Goal: Information Seeking & Learning: Learn about a topic

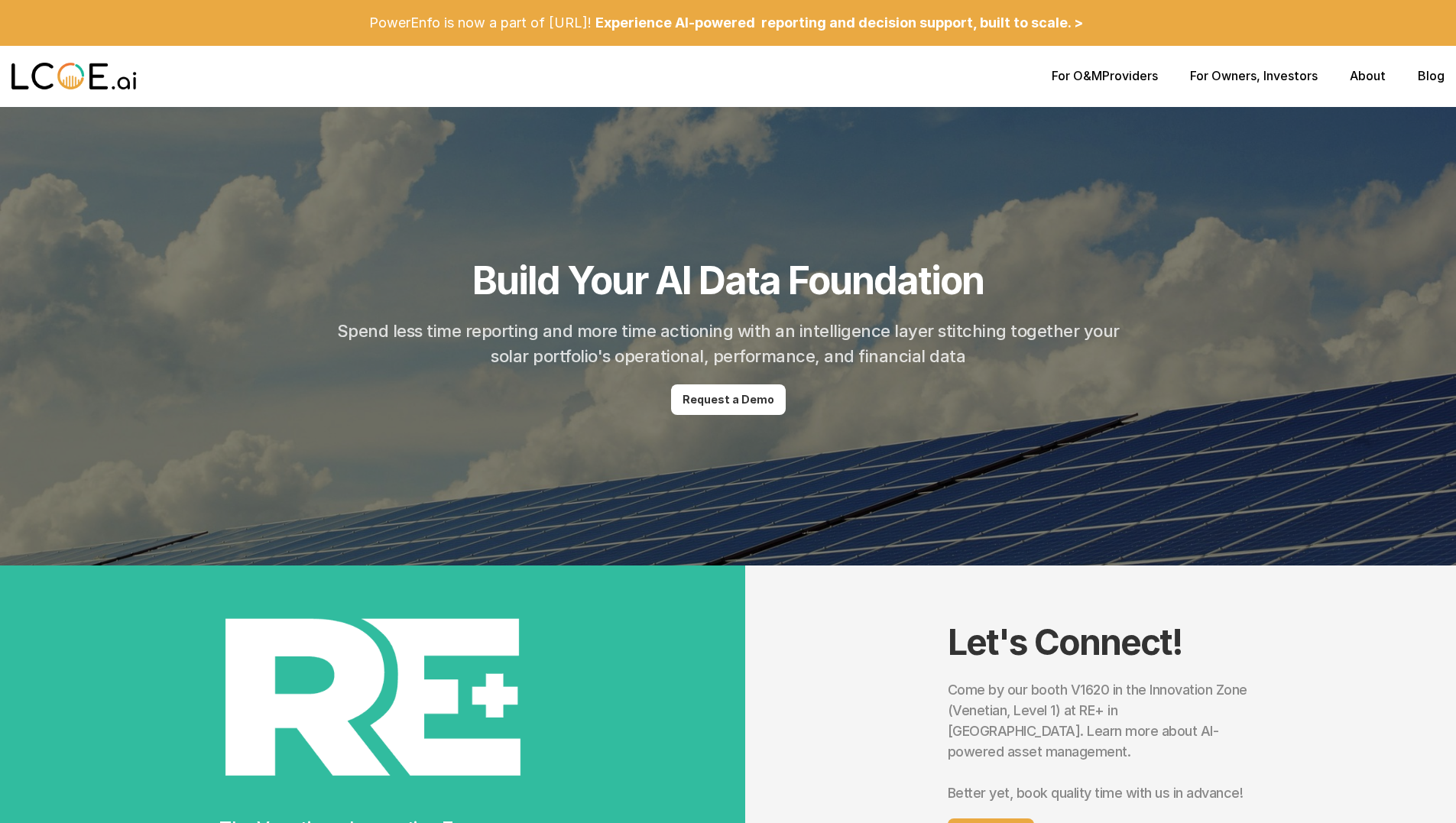
click at [1370, 76] on link "About" at bounding box center [1368, 75] width 36 height 15
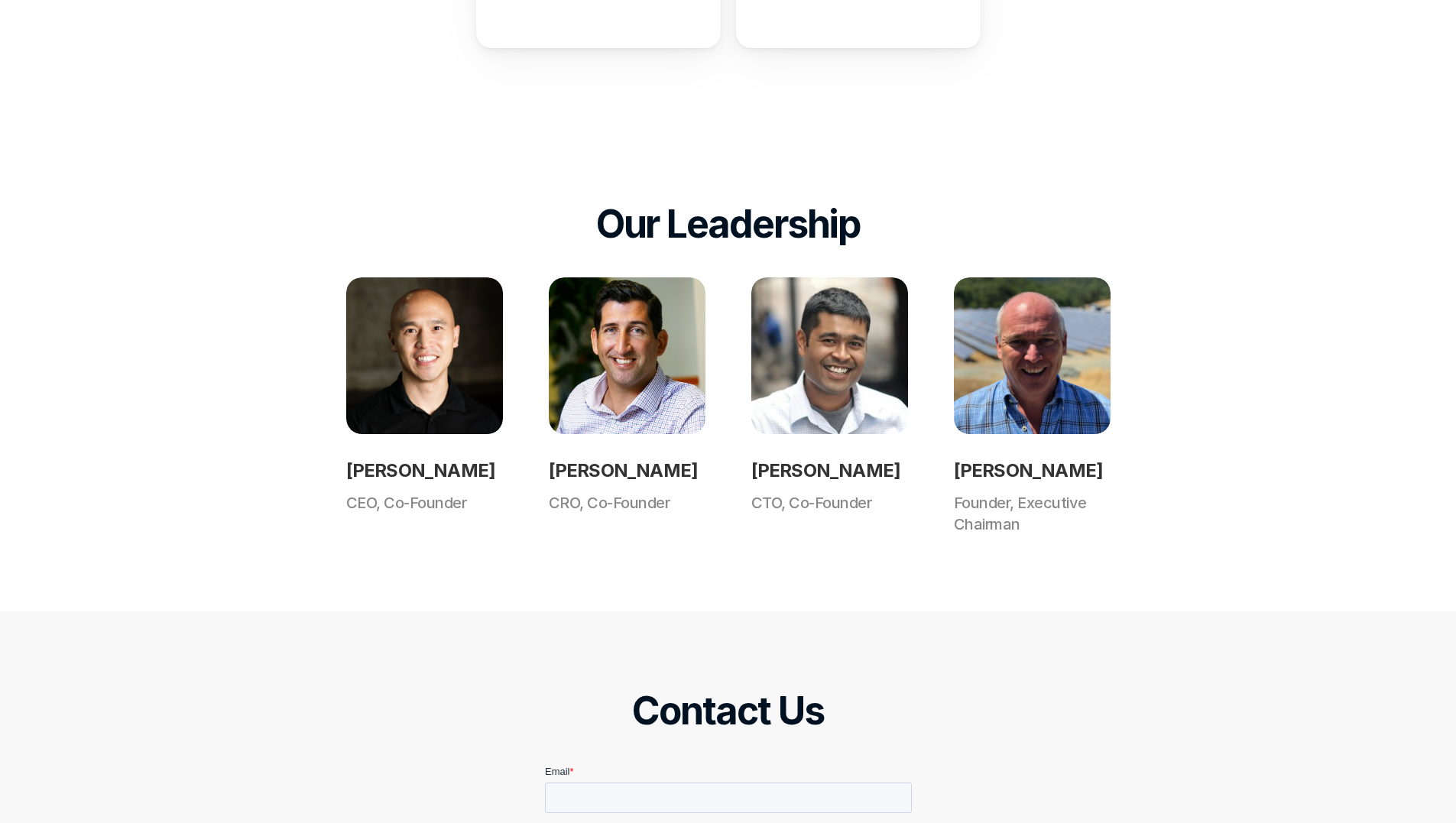
scroll to position [1069, 0]
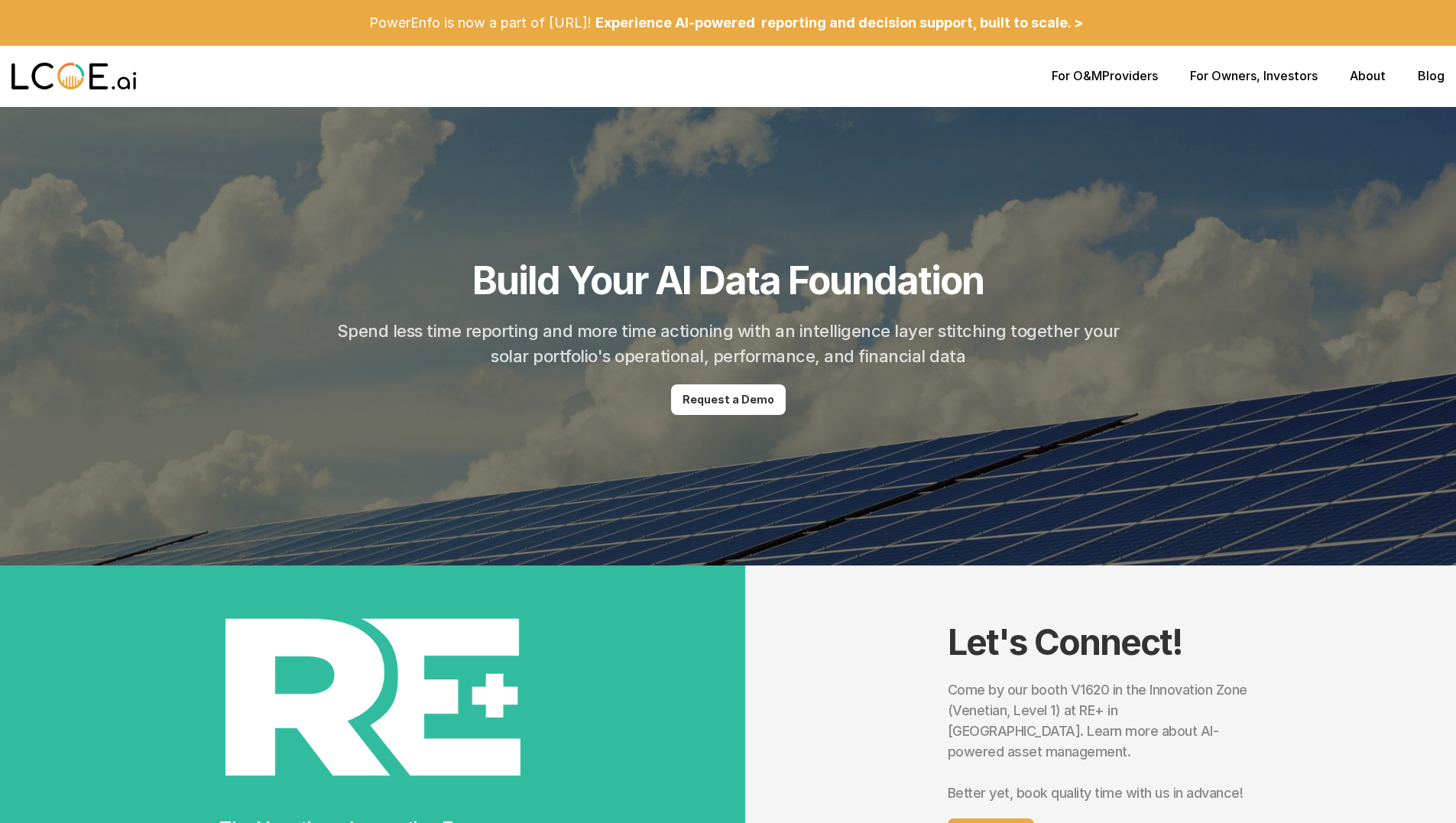
click at [1358, 77] on link "About" at bounding box center [1368, 75] width 36 height 15
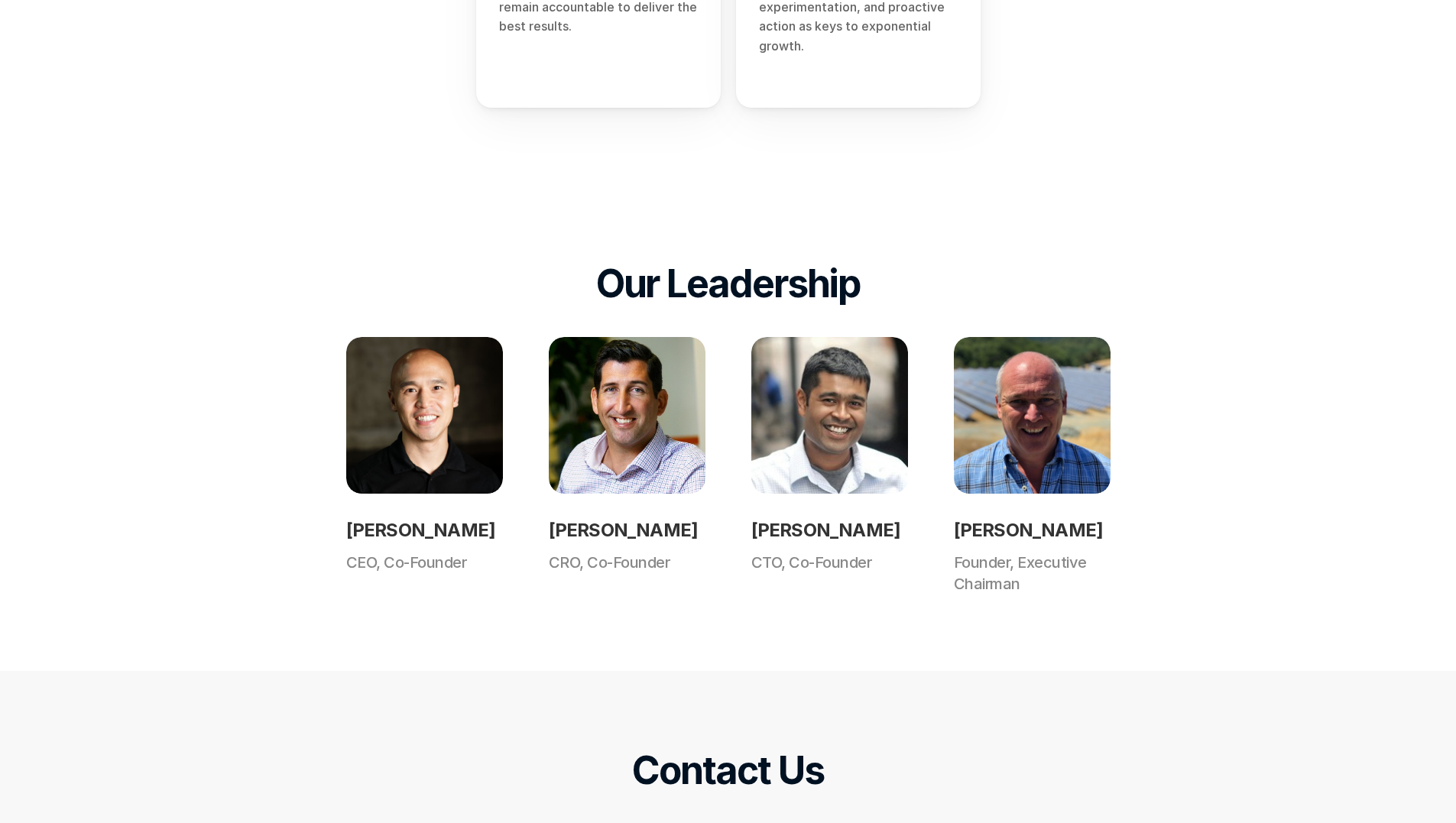
scroll to position [1009, 0]
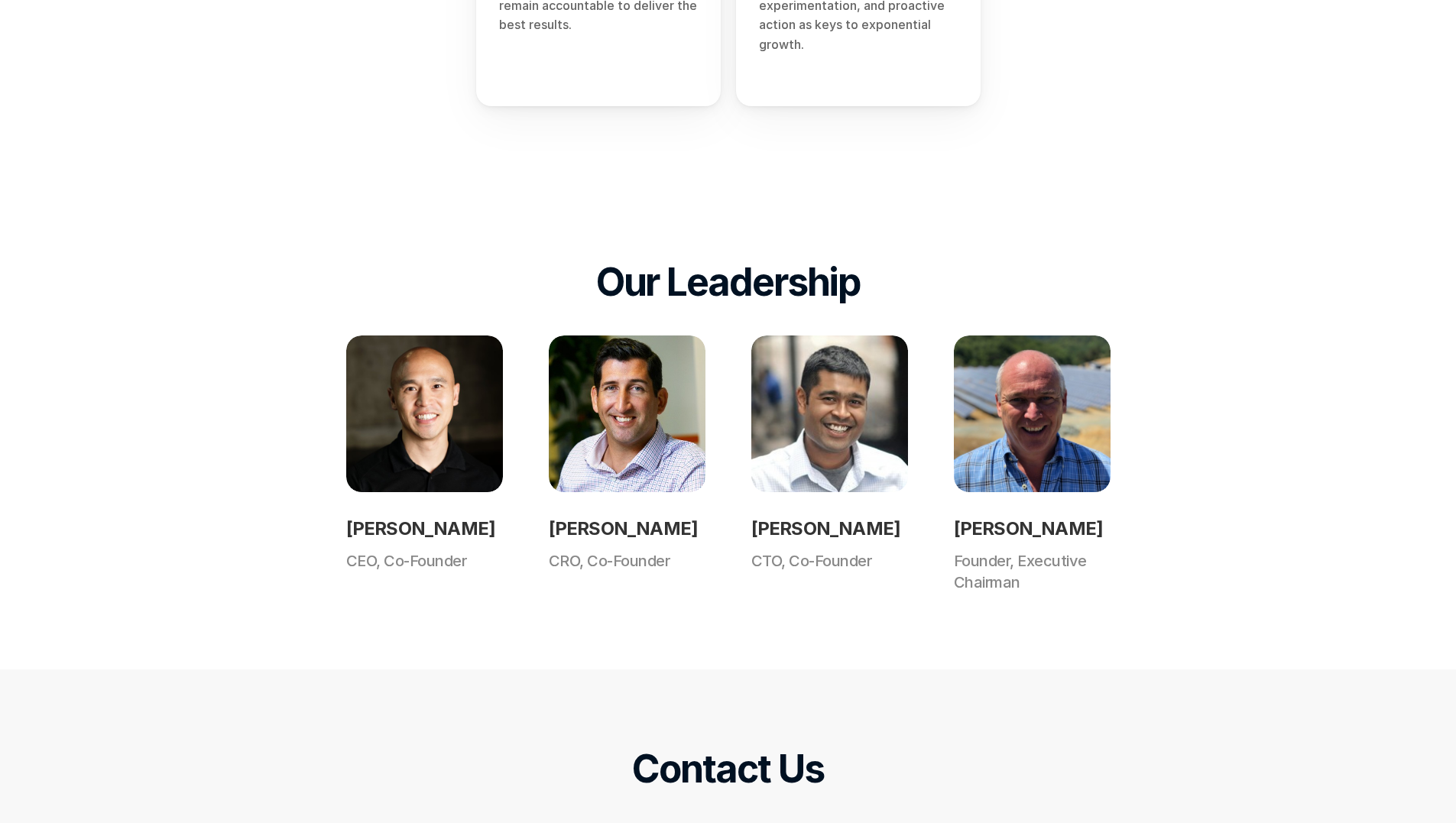
click at [1173, 476] on div "Our Leadership Daryl Lu CEO, Co-Founder John Molesphini CRO, Co-Founder Tejus P…" at bounding box center [728, 426] width 1456 height 487
